Goal: Task Accomplishment & Management: Manage account settings

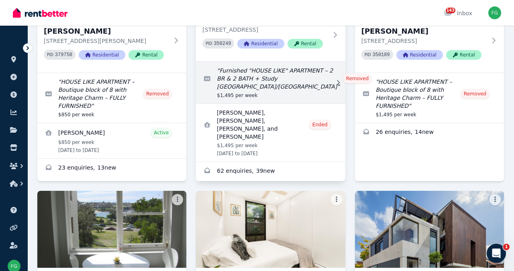
scroll to position [157, 0]
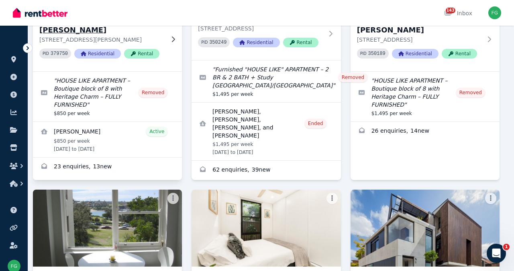
click at [112, 36] on h3 "[STREET_ADDRESS][PERSON_NAME]" at bounding box center [101, 24] width 125 height 22
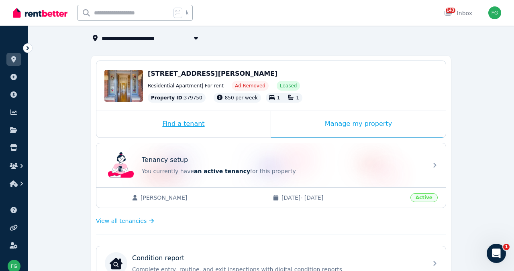
scroll to position [49, 0]
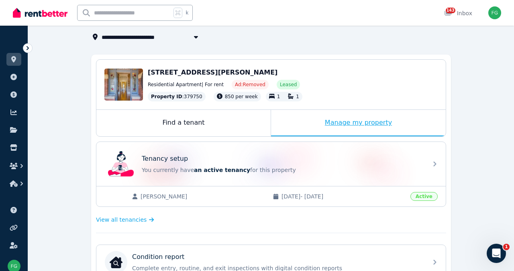
drag, startPoint x: 354, startPoint y: 162, endPoint x: 348, endPoint y: 162, distance: 6.1
click at [354, 136] on div "Manage my property" at bounding box center [358, 123] width 175 height 26
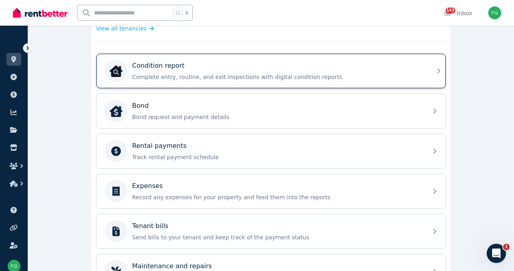
scroll to position [237, 0]
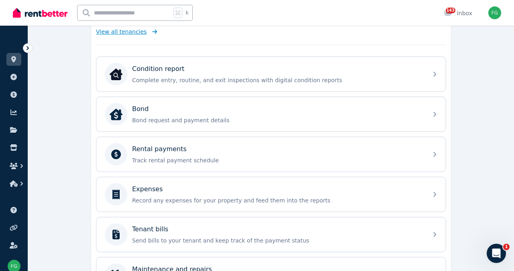
click at [96, 36] on span "View all tenancies" at bounding box center [121, 32] width 51 height 8
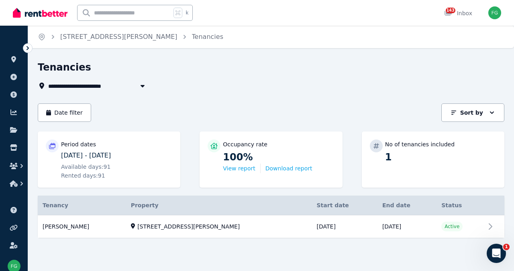
scroll to position [66, 0]
click at [85, 222] on link "View property details" at bounding box center [271, 226] width 466 height 23
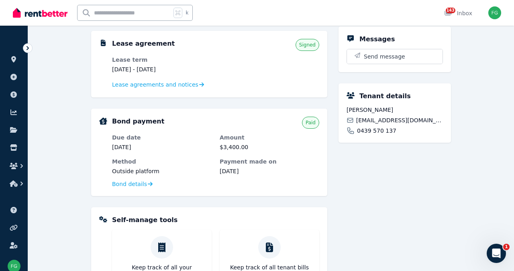
scroll to position [174, 0]
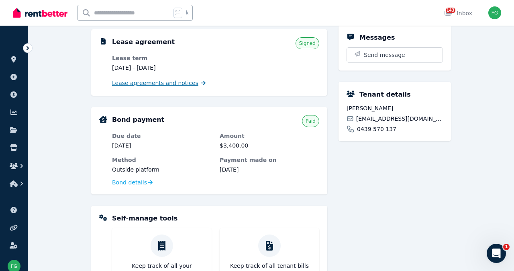
click at [147, 87] on span "Lease agreements and notices" at bounding box center [155, 83] width 86 height 8
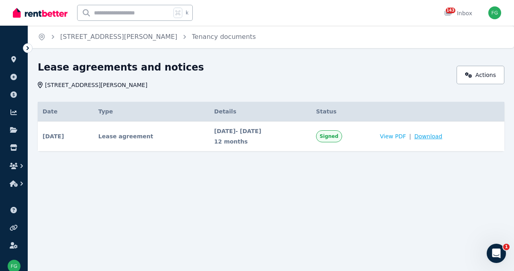
click at [442, 140] on span "Download" at bounding box center [428, 136] width 28 height 8
